Goal: Check status

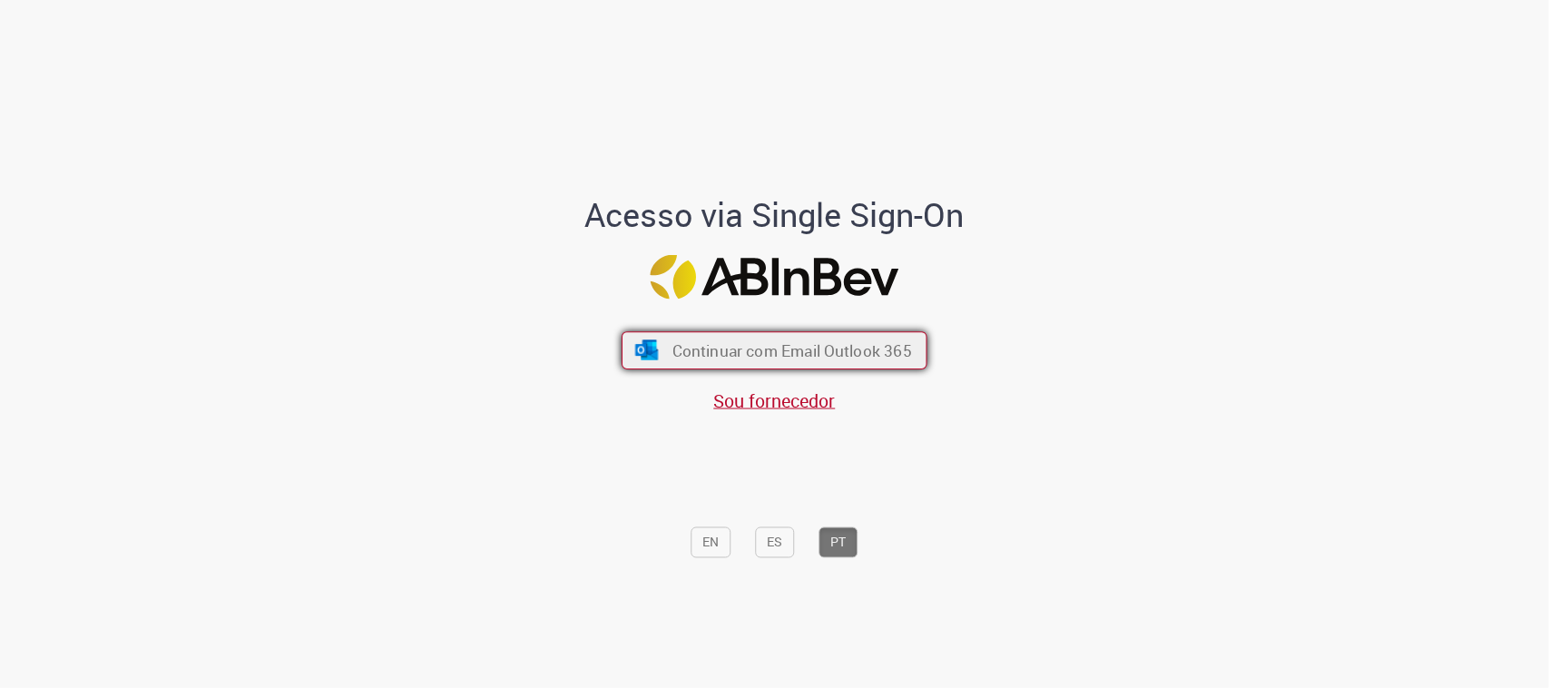
click at [782, 351] on span "Continuar com Email Outlook 365" at bounding box center [792, 350] width 240 height 21
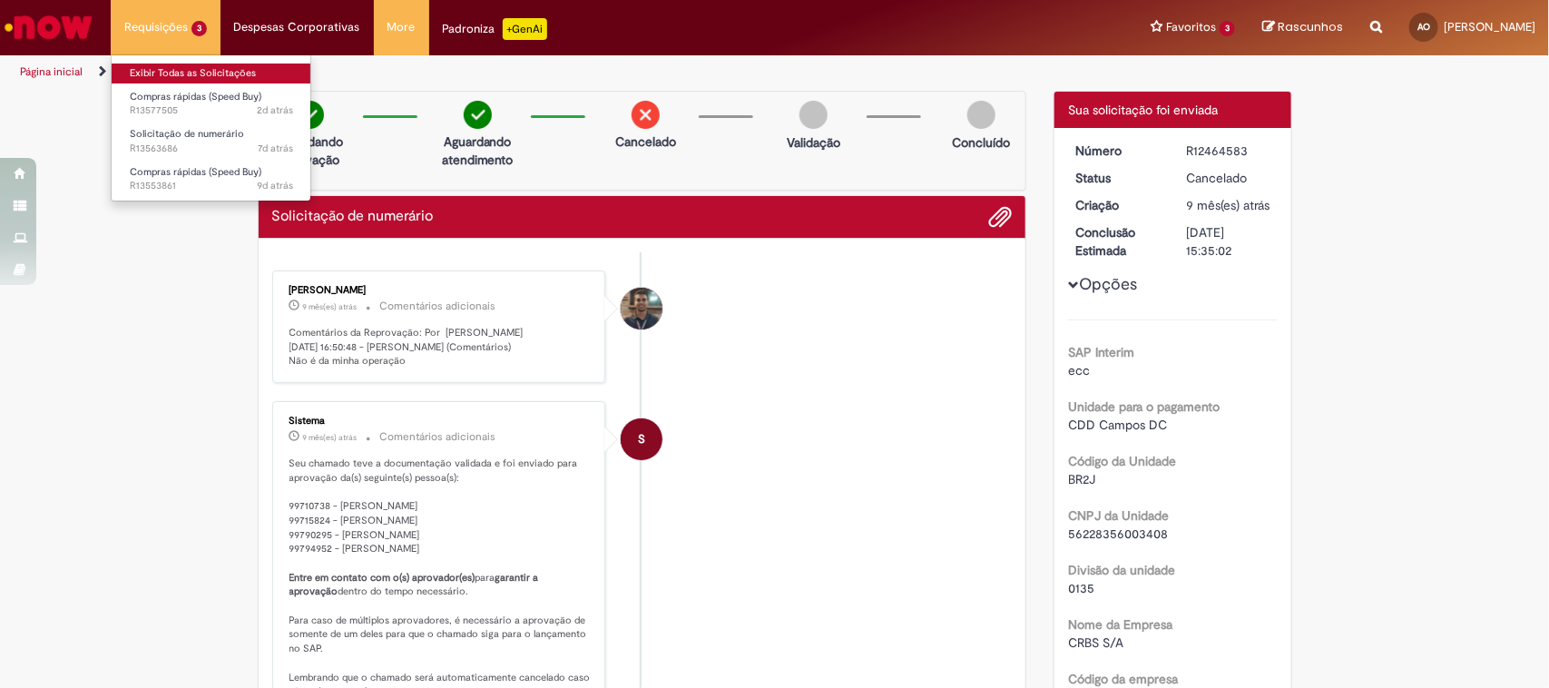
click at [148, 74] on link "Exibir Todas as Solicitações" at bounding box center [212, 74] width 200 height 20
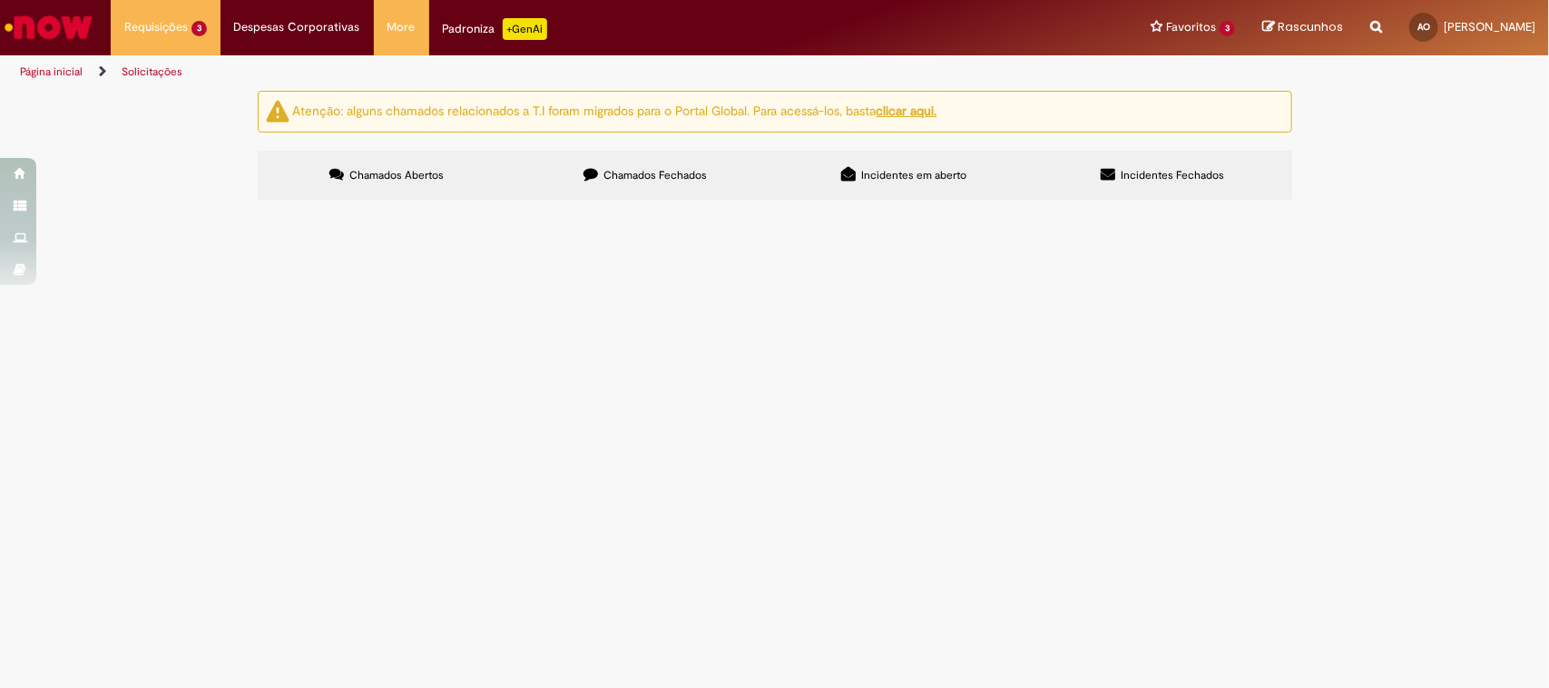
click at [622, 175] on span "Chamados Fechados" at bounding box center [654, 175] width 103 height 15
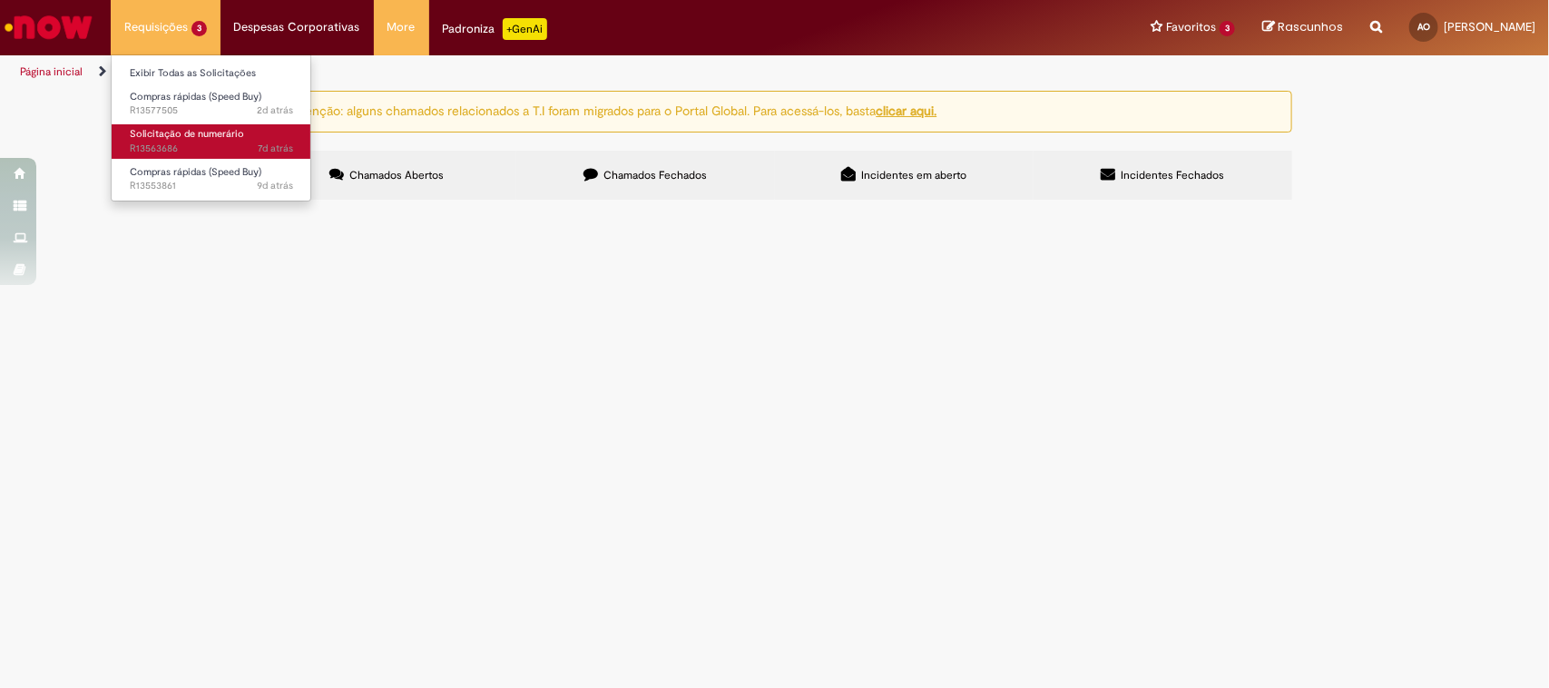
click at [174, 127] on span "Solicitação de numerário" at bounding box center [187, 134] width 114 height 14
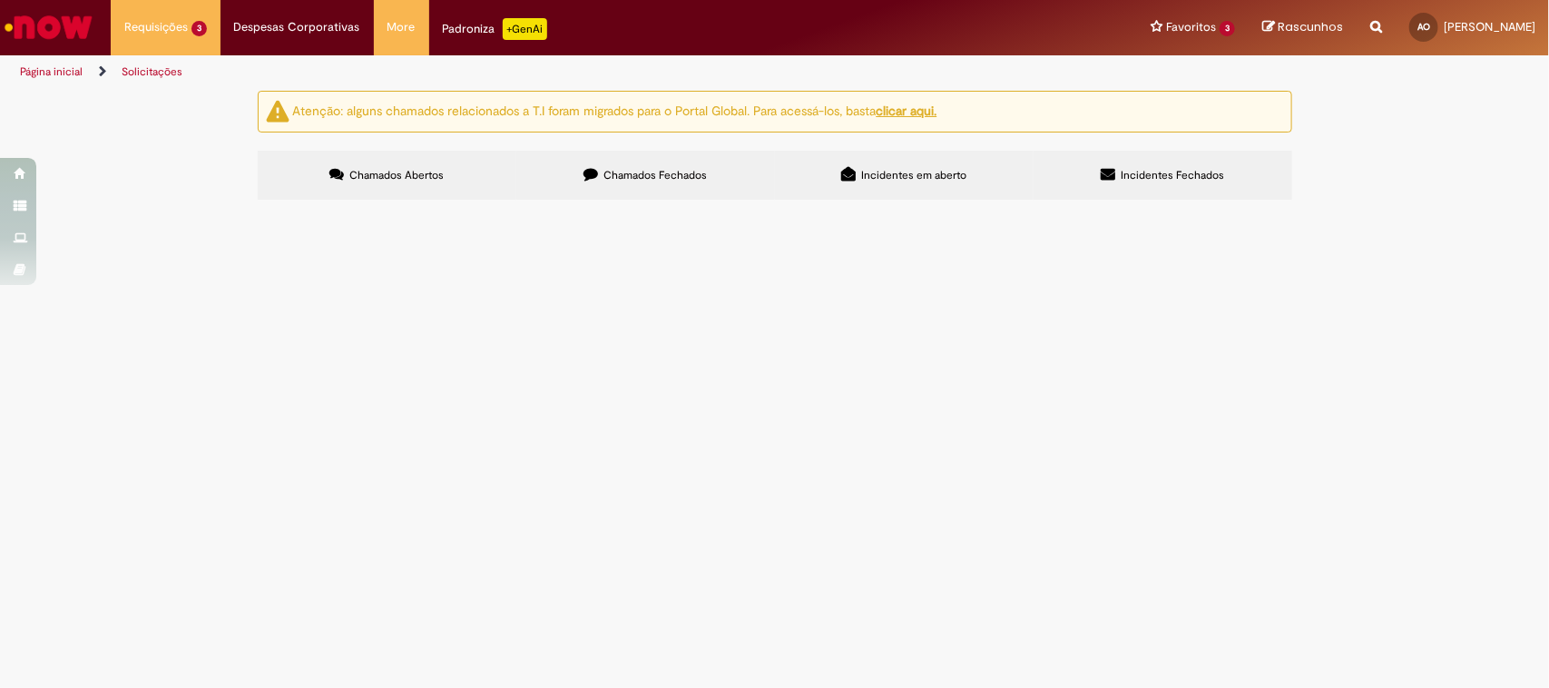
click at [397, 178] on span "Chamados Abertos" at bounding box center [396, 175] width 94 height 15
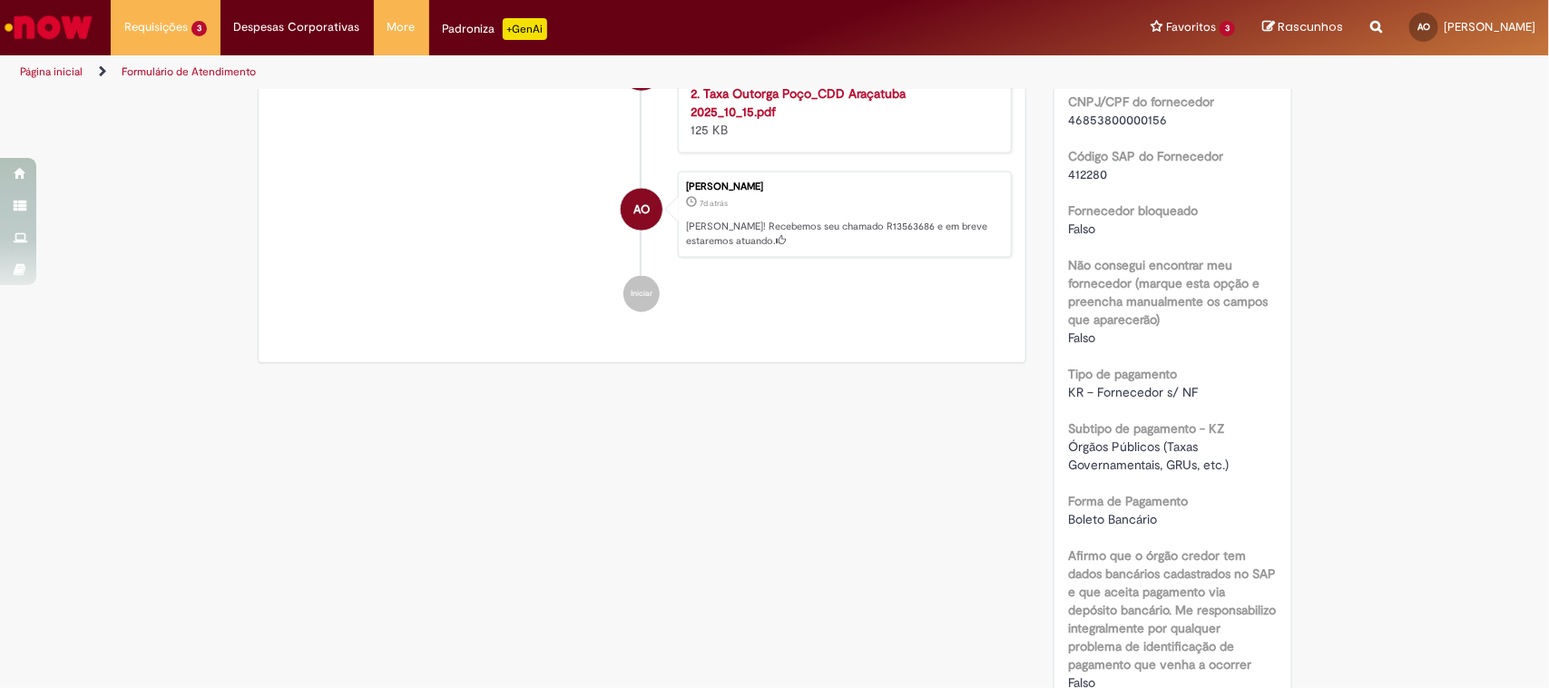
scroll to position [1361, 0]
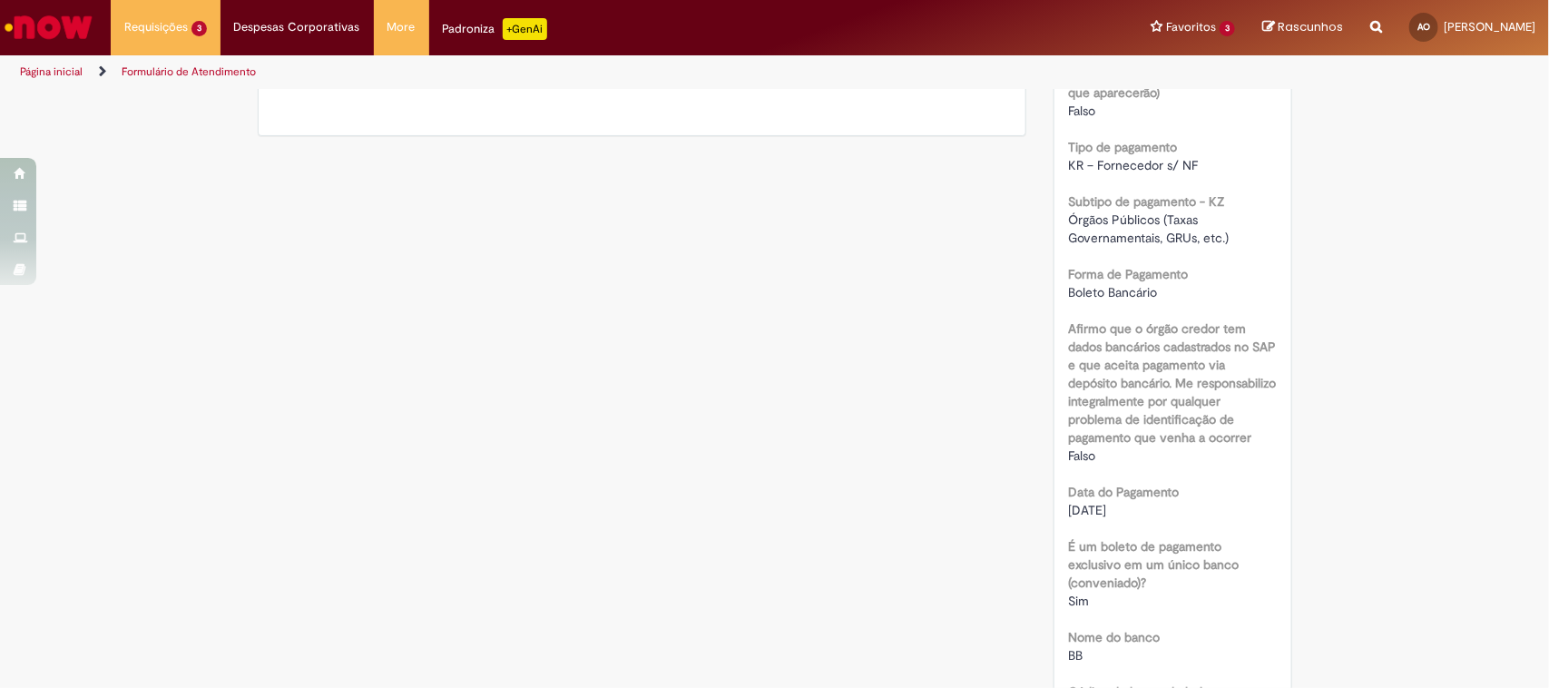
drag, startPoint x: 1131, startPoint y: 518, endPoint x: 1060, endPoint y: 515, distance: 70.9
click at [1068, 515] on div "03/10/2025" at bounding box center [1173, 510] width 210 height 18
copy span "03/10/2025"
